Goal: Task Accomplishment & Management: Use online tool/utility

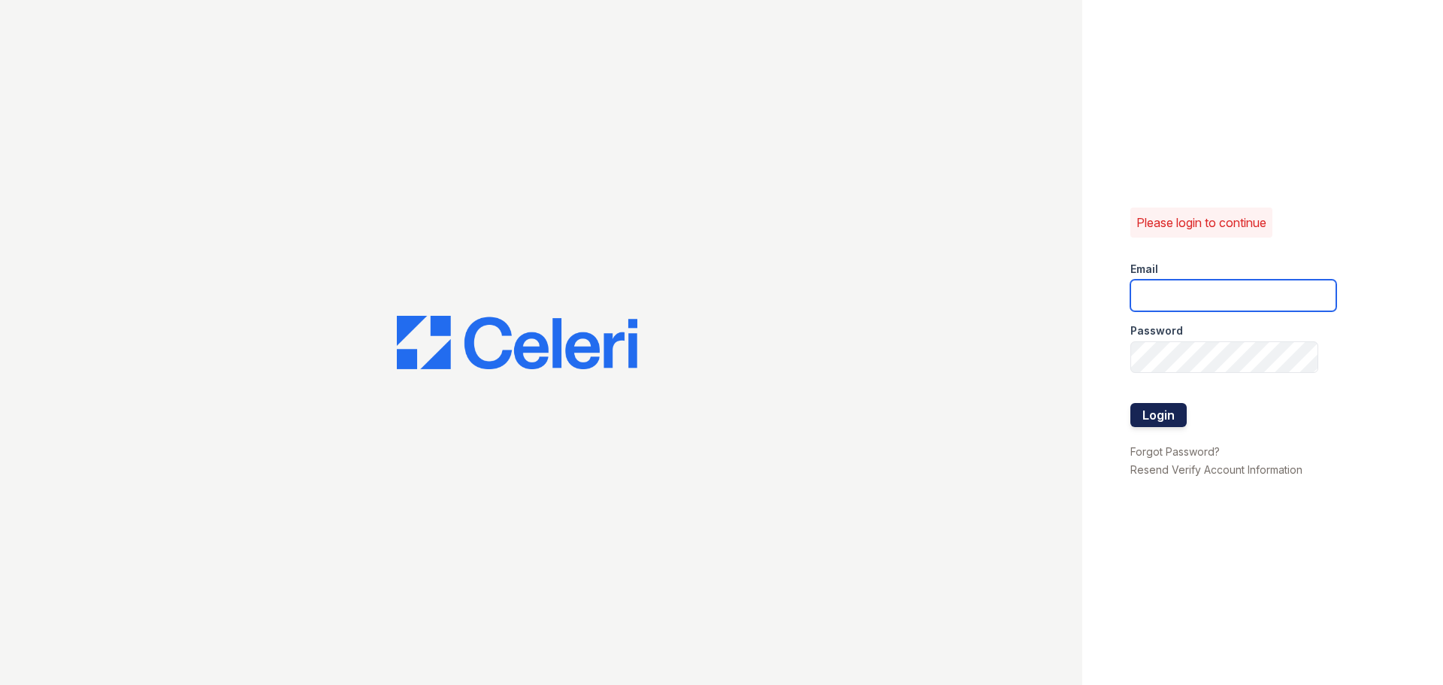
type input "[EMAIL_ADDRESS][PERSON_NAME][DOMAIN_NAME]"
click at [1160, 413] on button "Login" at bounding box center [1158, 415] width 56 height 24
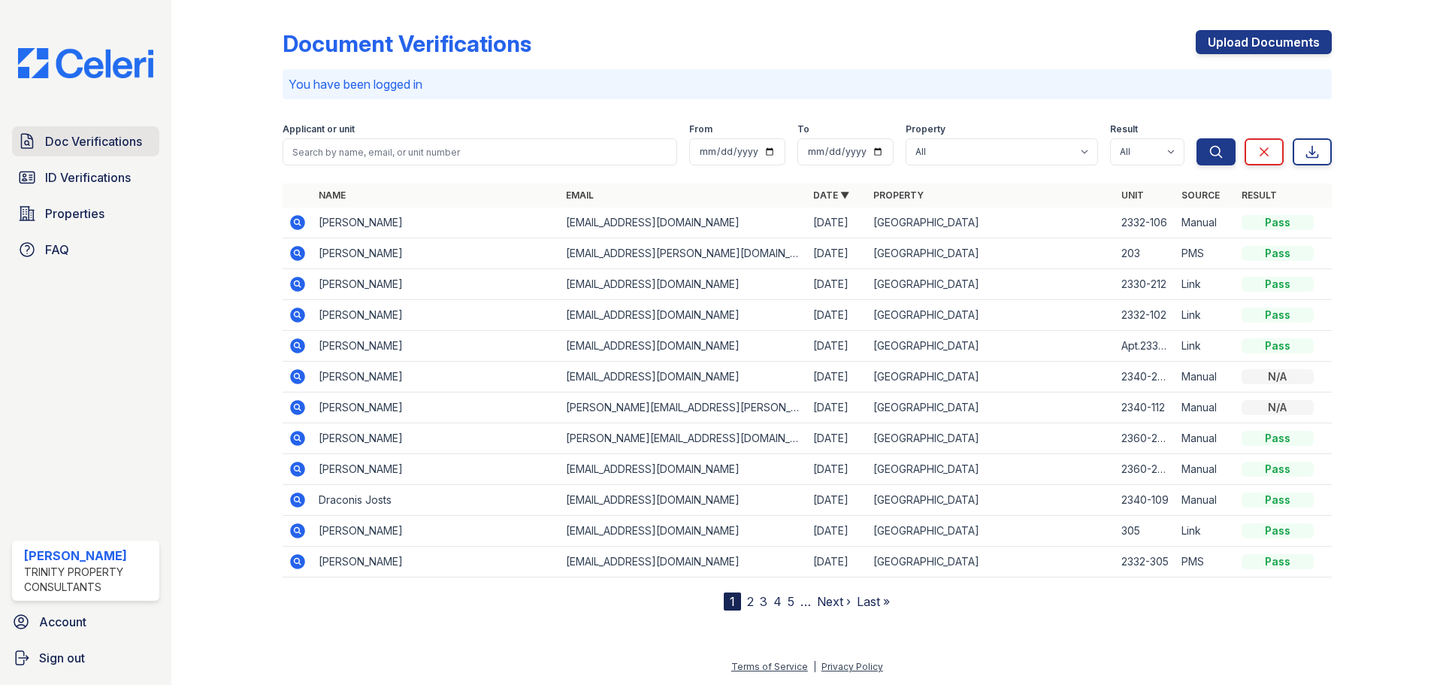
click at [107, 131] on link "Doc Verifications" at bounding box center [85, 141] width 147 height 30
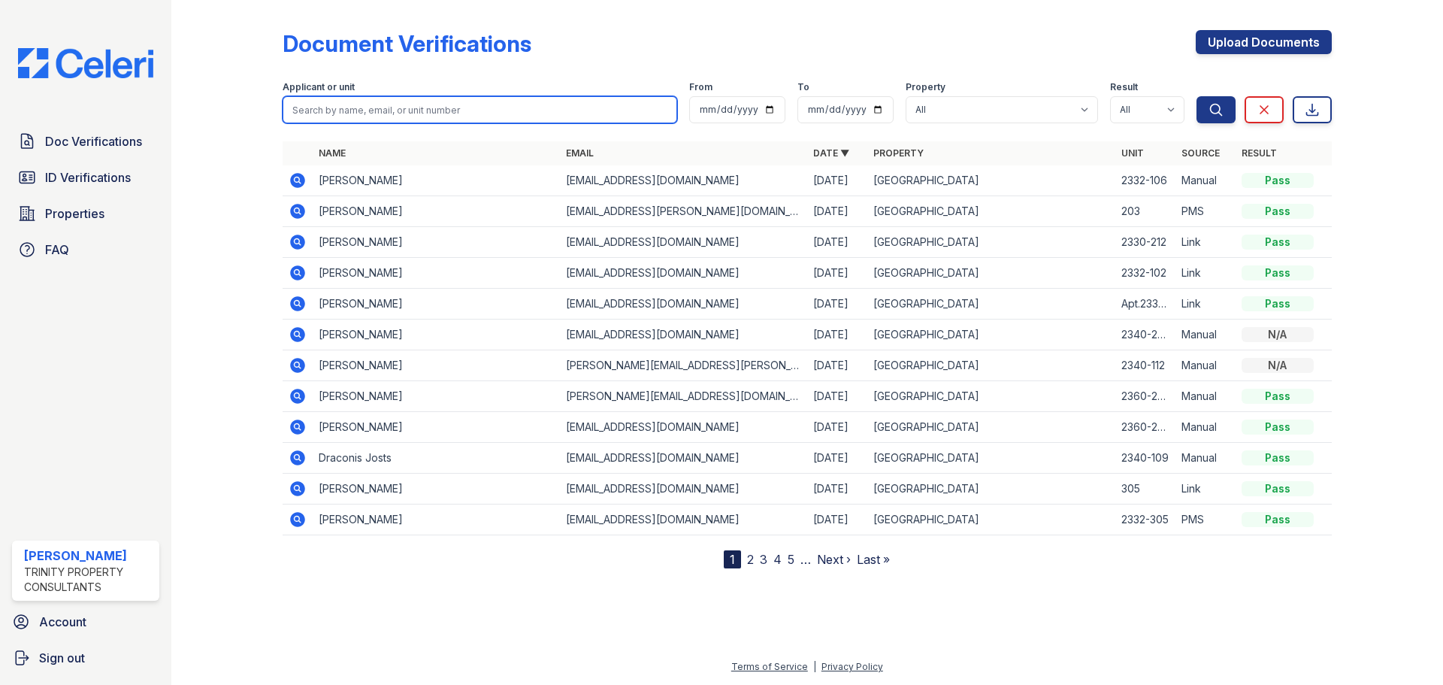
click at [479, 111] on input "search" at bounding box center [480, 109] width 394 height 27
click at [296, 362] on icon at bounding box center [298, 365] width 18 height 18
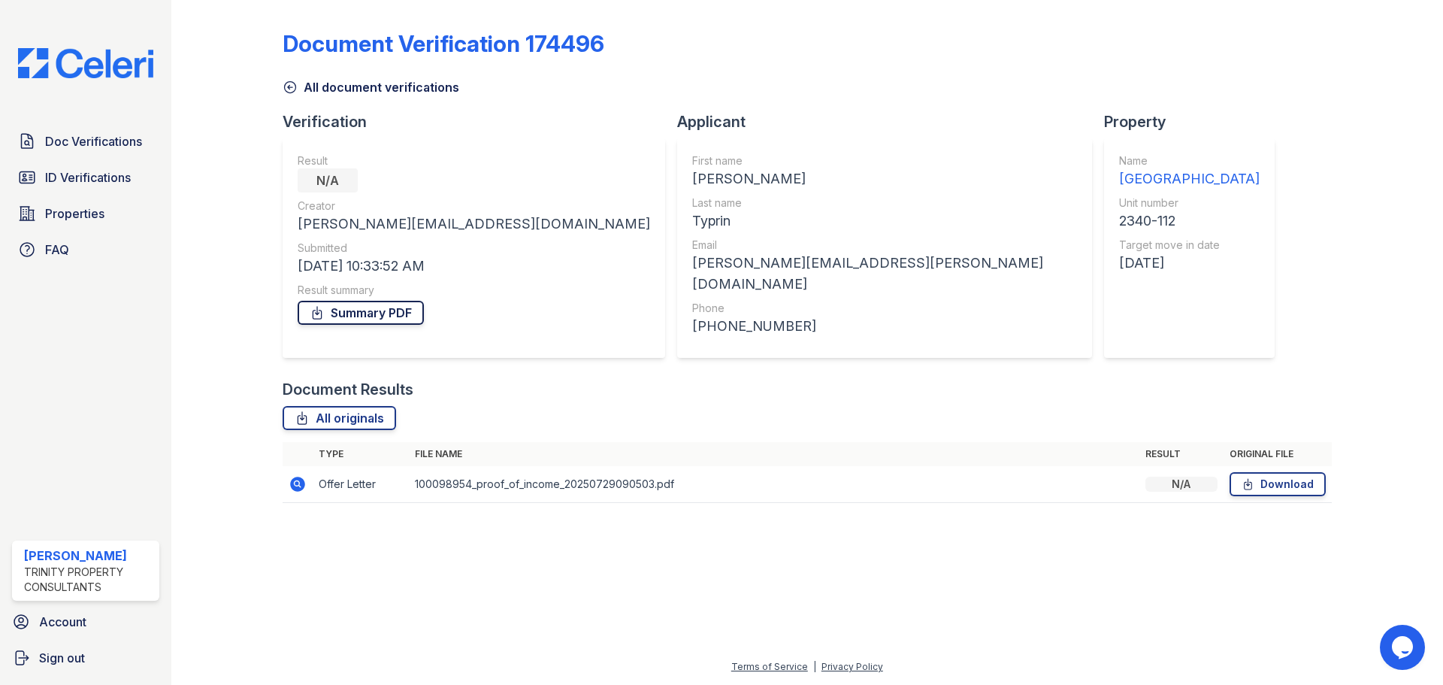
click at [375, 315] on link "Summary PDF" at bounding box center [361, 313] width 126 height 24
click at [89, 198] on div "Doc Verifications ID Verifications Properties FAQ" at bounding box center [85, 195] width 159 height 138
click at [93, 180] on span "ID Verifications" at bounding box center [88, 177] width 86 height 18
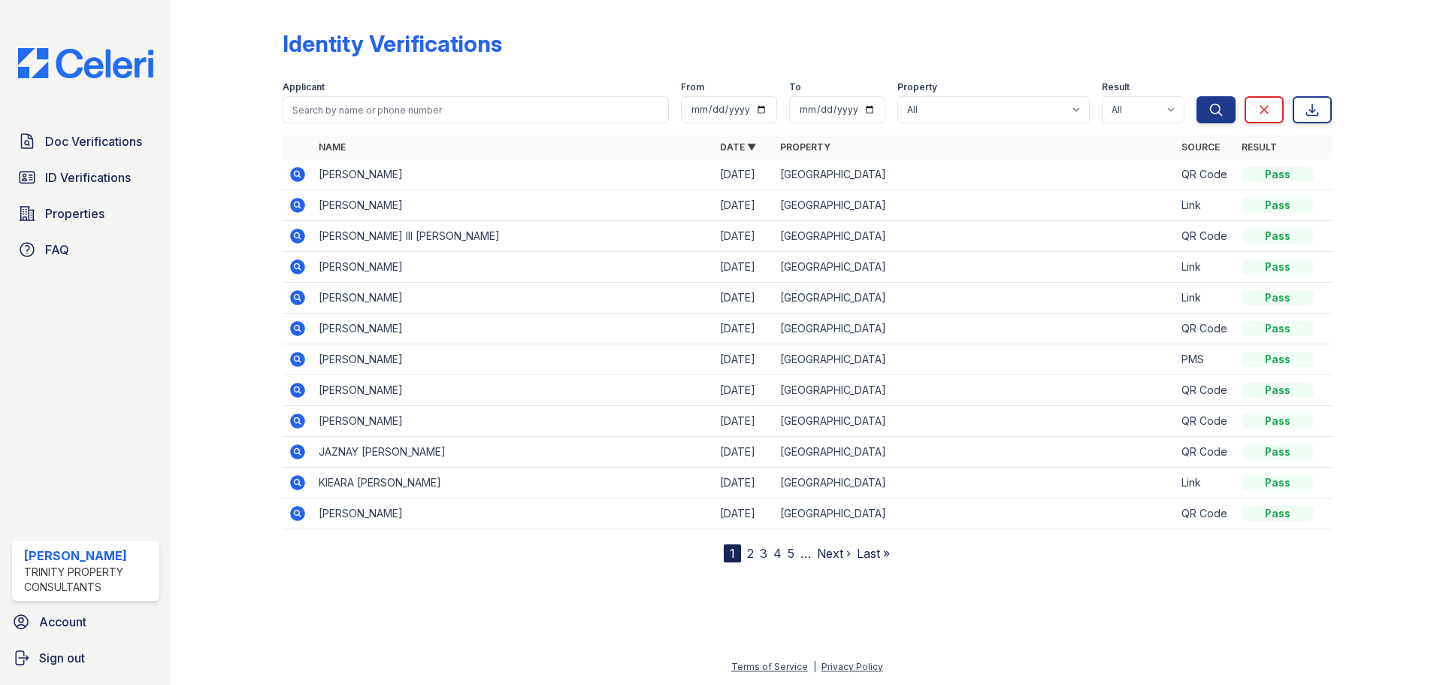
click at [752, 552] on nav "1 2 3 4 5 … Next › Last »" at bounding box center [807, 553] width 166 height 18
click at [749, 553] on link "2" at bounding box center [750, 553] width 7 height 15
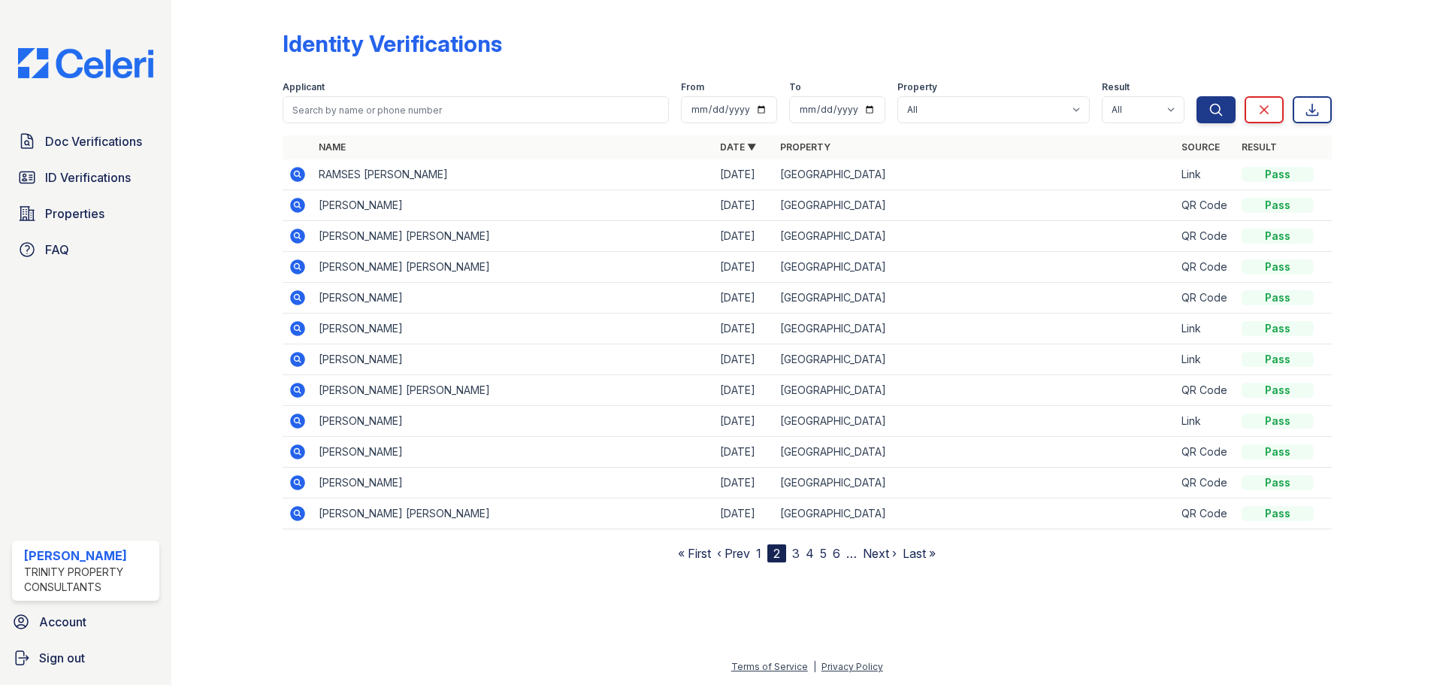
click at [803, 554] on nav "« First ‹ Prev 1 2 3 4 5 6 … Next › Last »" at bounding box center [807, 553] width 258 height 18
click at [798, 554] on link "3" at bounding box center [796, 553] width 8 height 15
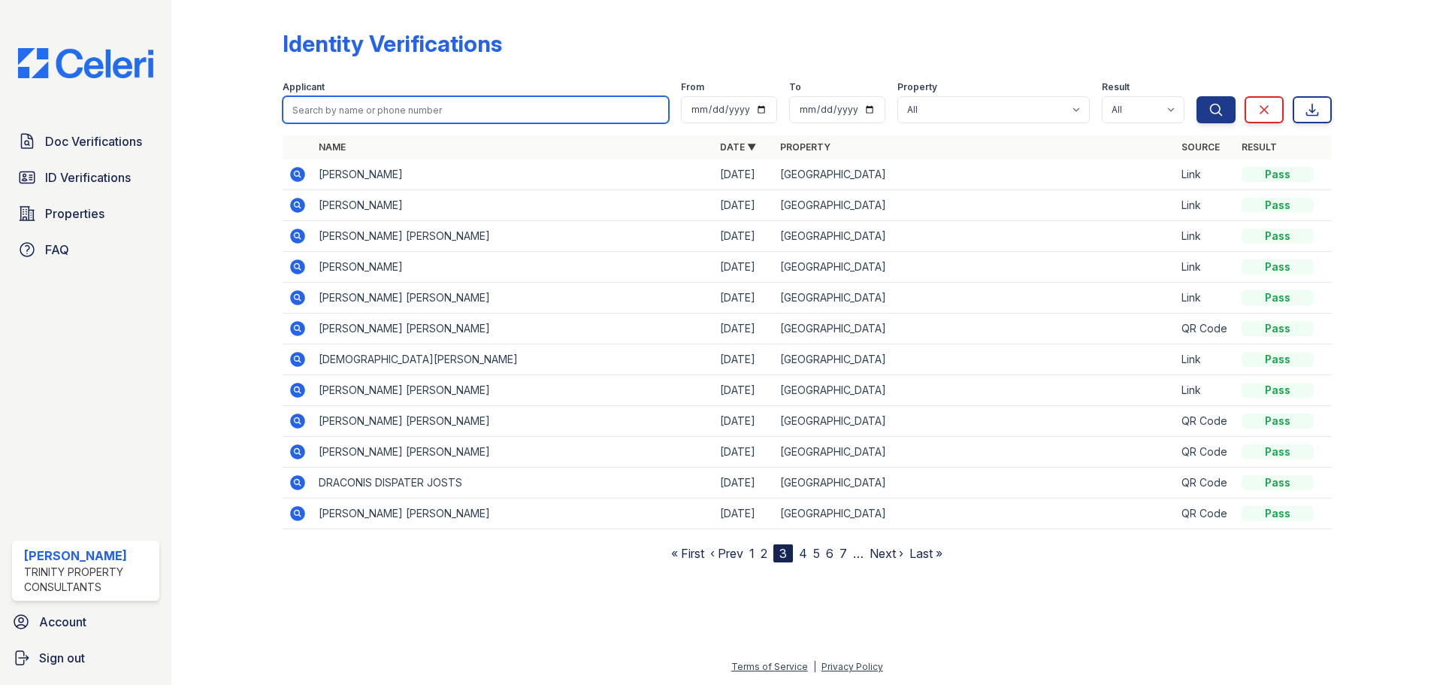
click at [406, 109] on input "search" at bounding box center [476, 109] width 386 height 27
type input "gary"
click at [1196, 96] on button "Search" at bounding box center [1215, 109] width 39 height 27
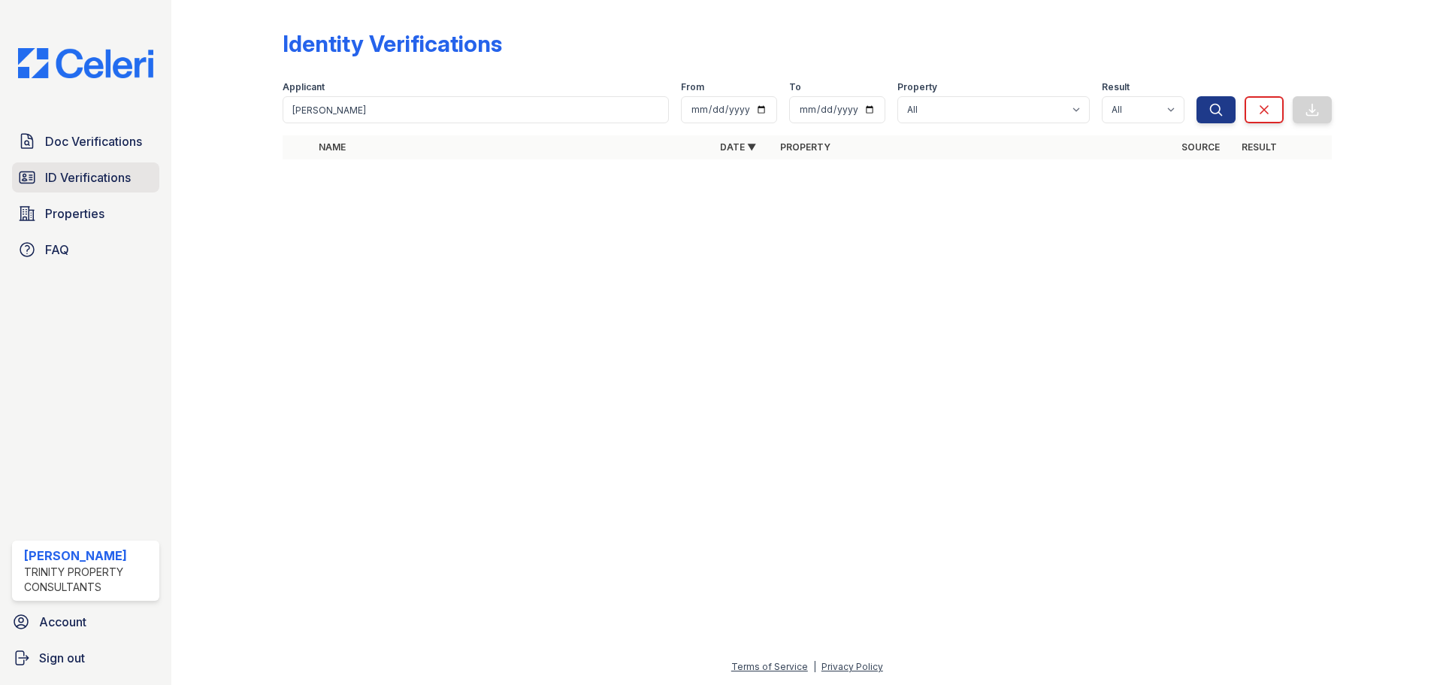
click at [92, 184] on span "ID Verifications" at bounding box center [88, 177] width 86 height 18
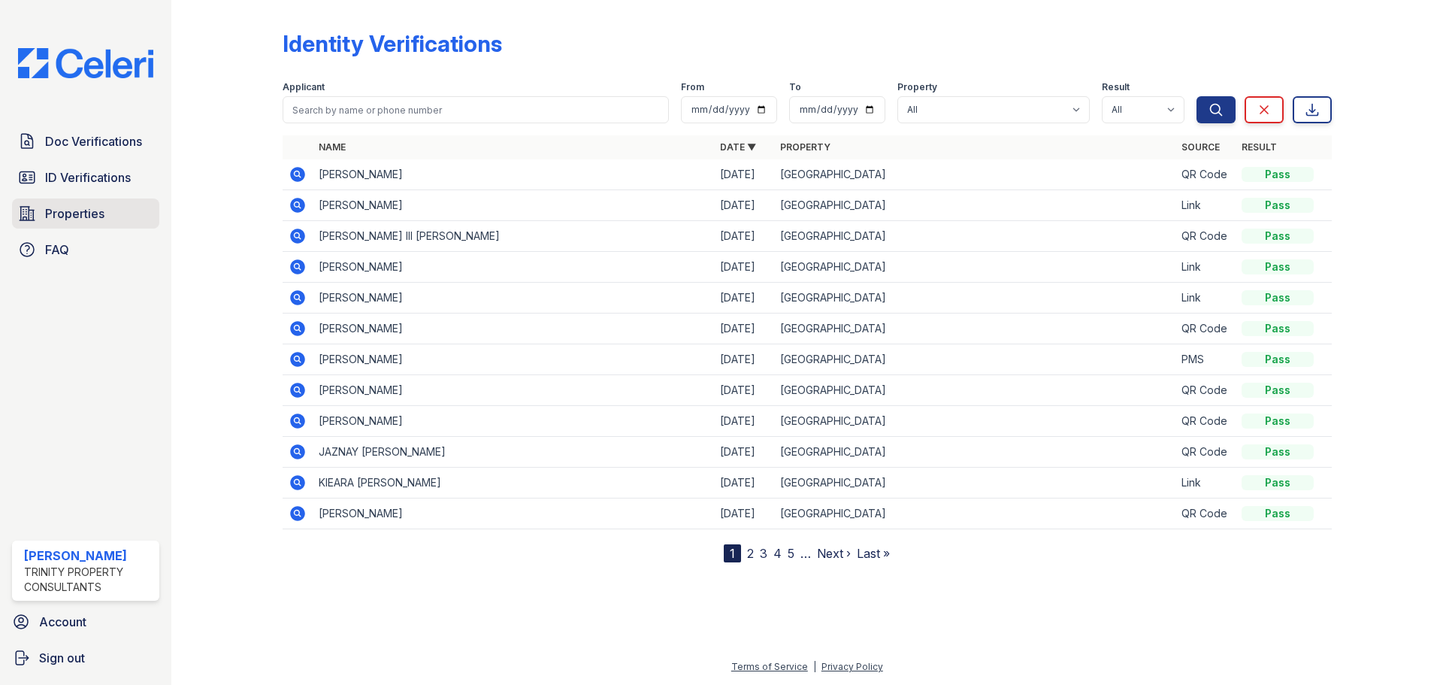
click at [91, 220] on span "Properties" at bounding box center [74, 213] width 59 height 18
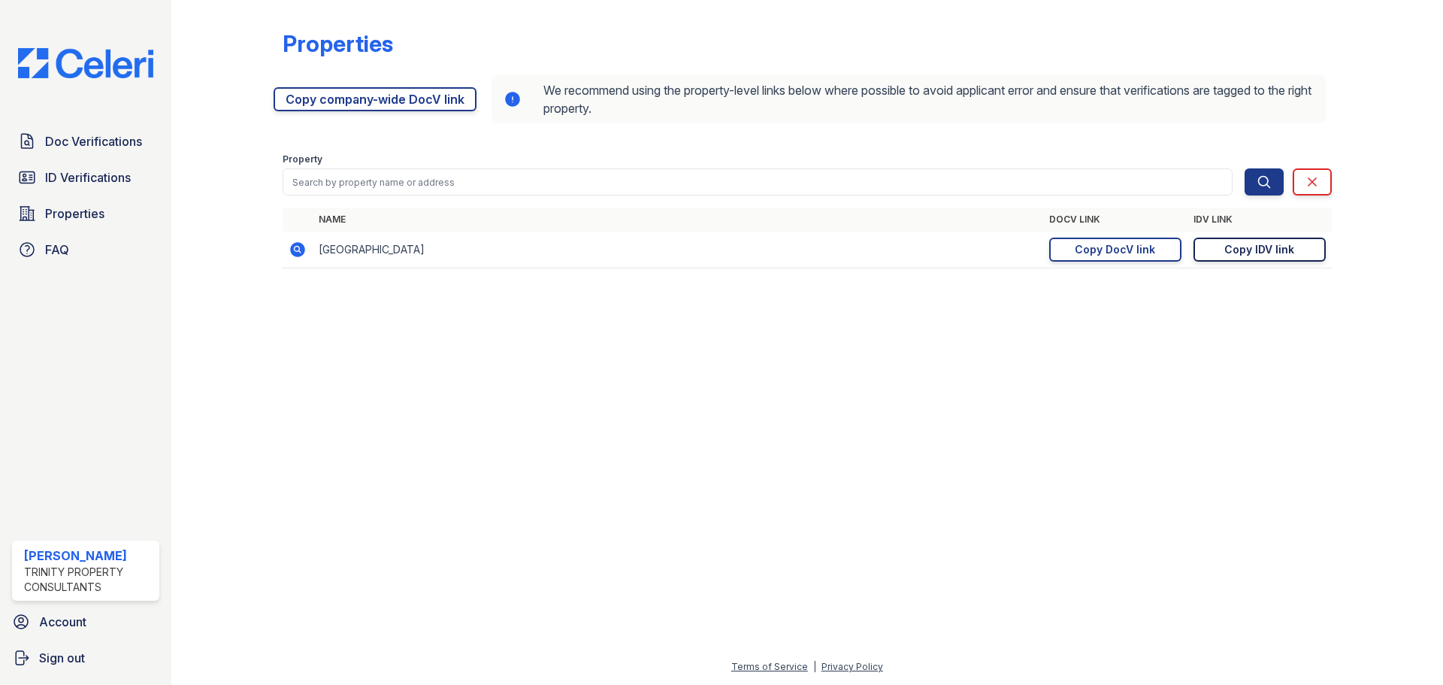
click at [1274, 255] on div "Copy IDV link" at bounding box center [1259, 249] width 70 height 15
